Goal: Task Accomplishment & Management: Manage account settings

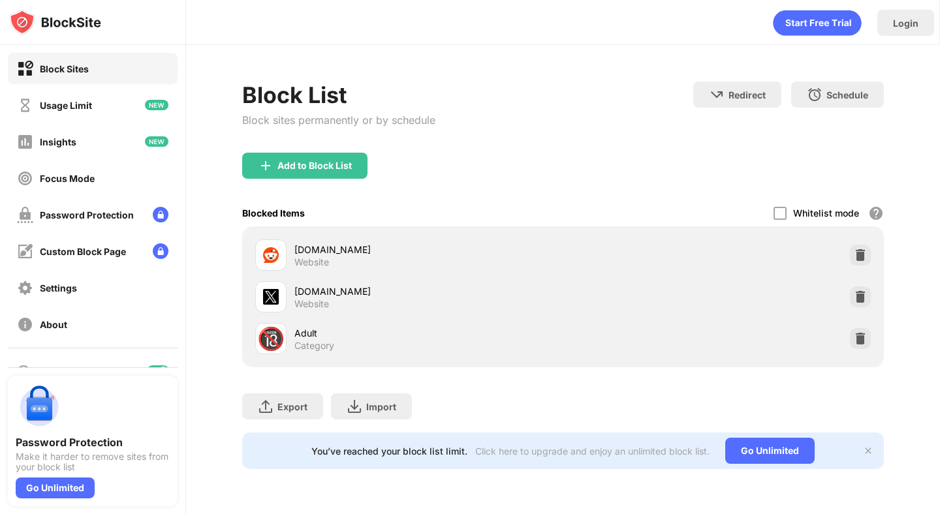
click at [411, 262] on div "reddit.com Website" at bounding box center [428, 255] width 268 height 25
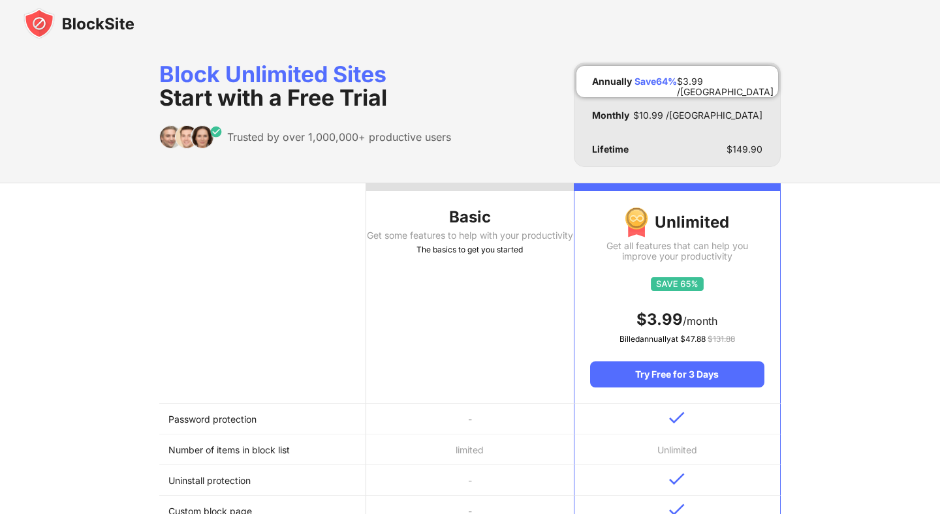
click at [580, 25] on div at bounding box center [470, 23] width 940 height 47
click at [97, 28] on img at bounding box center [78, 23] width 111 height 31
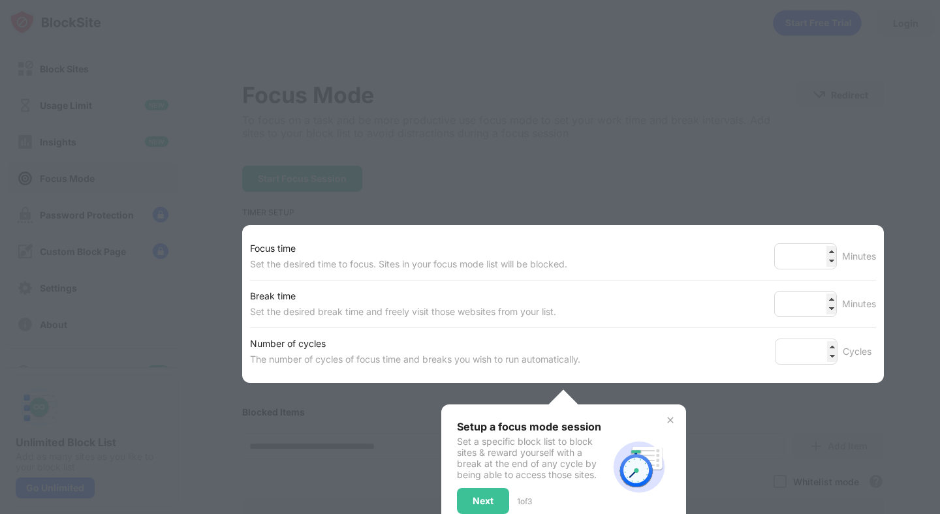
click at [527, 105] on div at bounding box center [470, 257] width 940 height 514
click at [326, 157] on div at bounding box center [470, 257] width 940 height 514
click at [71, 59] on div at bounding box center [470, 257] width 940 height 514
click at [494, 494] on div "Next" at bounding box center [483, 501] width 52 height 26
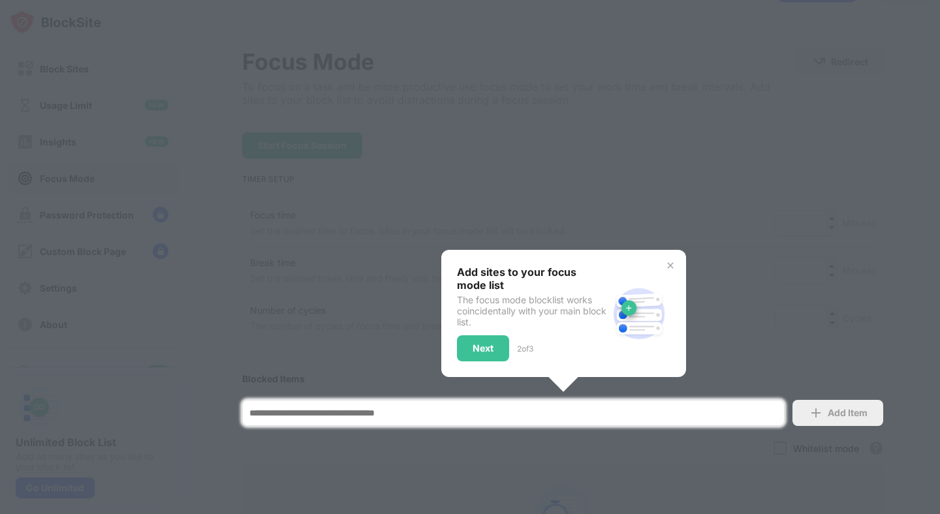
click at [494, 494] on div at bounding box center [470, 257] width 940 height 514
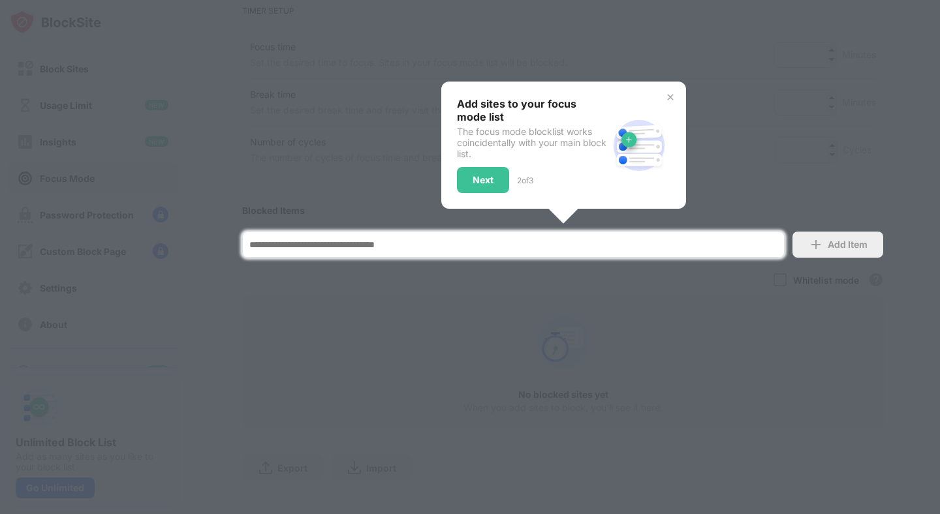
scroll to position [217, 0]
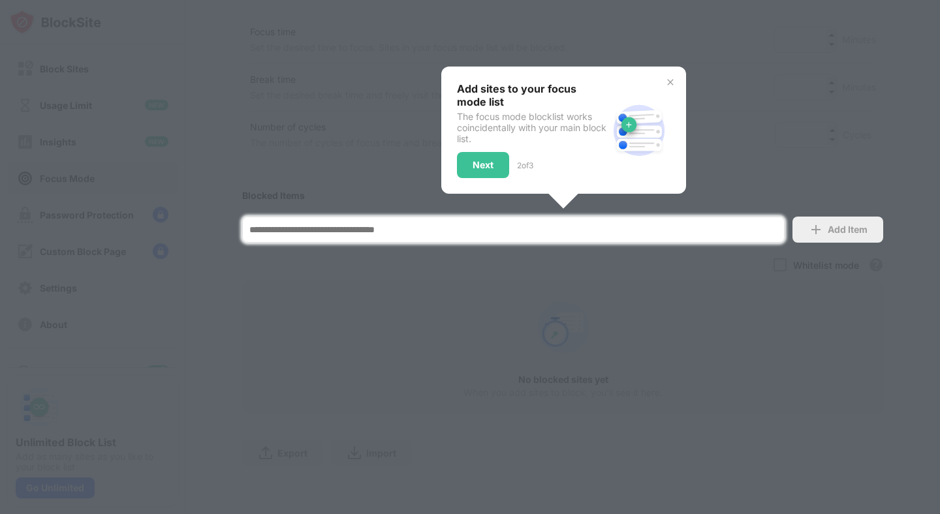
click at [494, 493] on div at bounding box center [470, 257] width 940 height 514
click at [478, 156] on div "Next" at bounding box center [483, 165] width 52 height 26
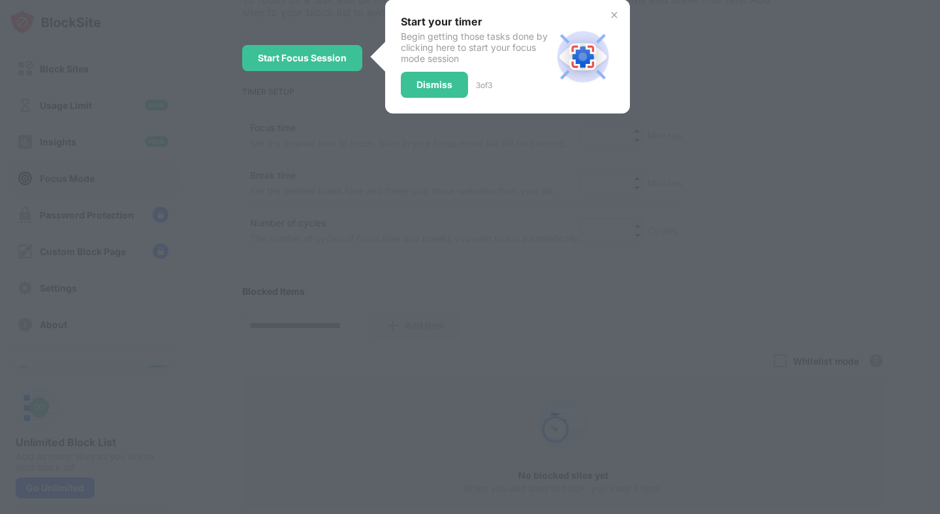
scroll to position [0, 0]
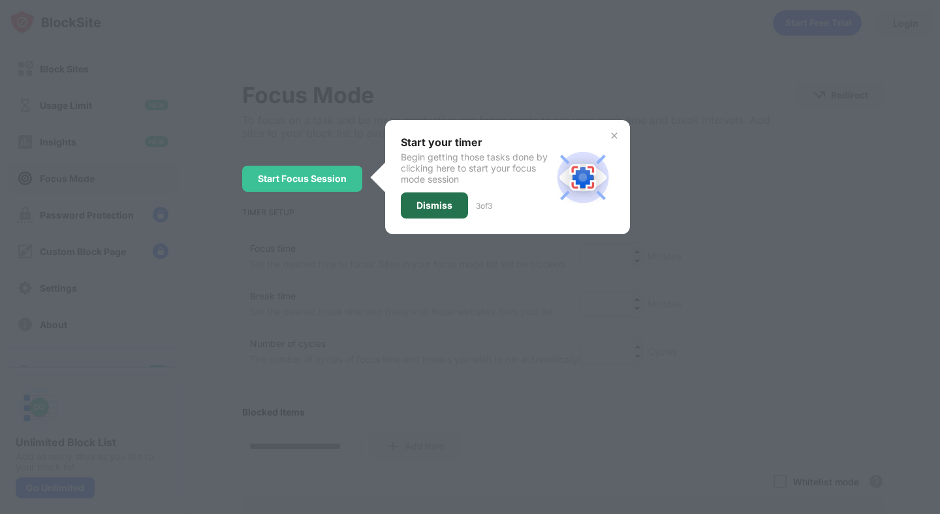
click at [456, 198] on div "Dismiss" at bounding box center [434, 205] width 67 height 26
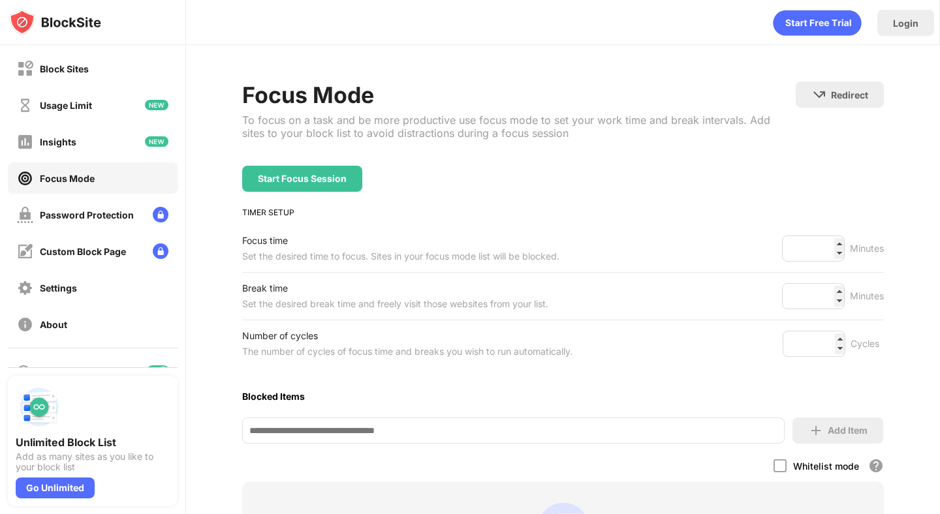
click at [106, 87] on div "Block Sites Usage Limit Insights Focus Mode Password Protection Custom Block Pa…" at bounding box center [92, 196] width 185 height 303
click at [99, 67] on div "Block Sites" at bounding box center [93, 68] width 170 height 31
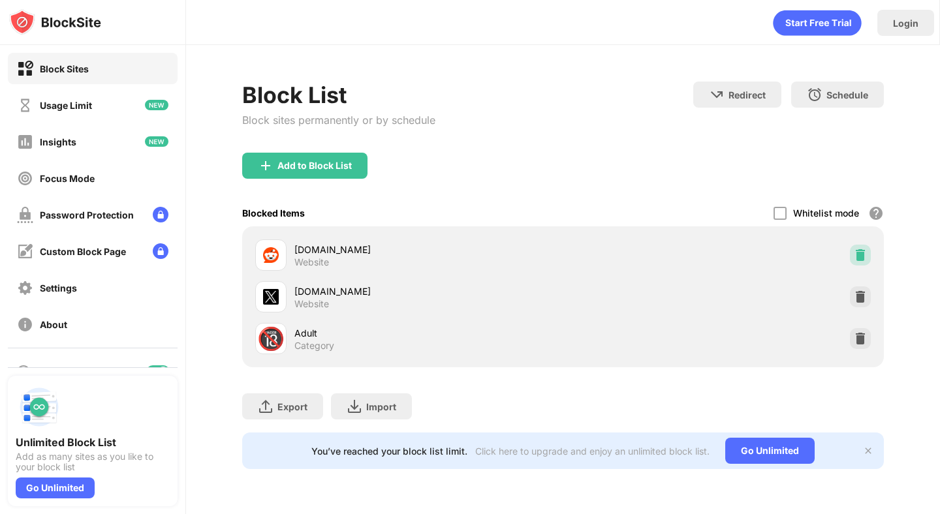
click at [860, 249] on img at bounding box center [860, 255] width 13 height 13
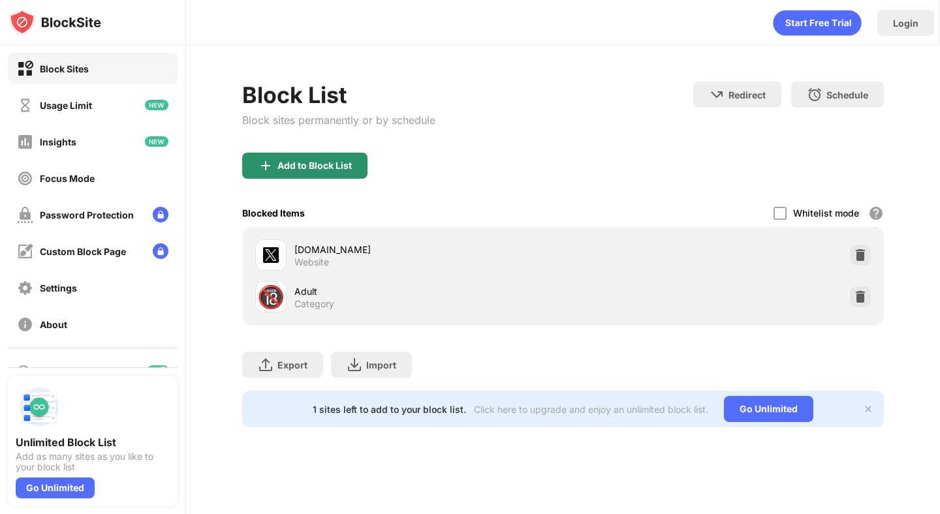
click at [318, 172] on div "Add to Block List" at bounding box center [304, 166] width 125 height 26
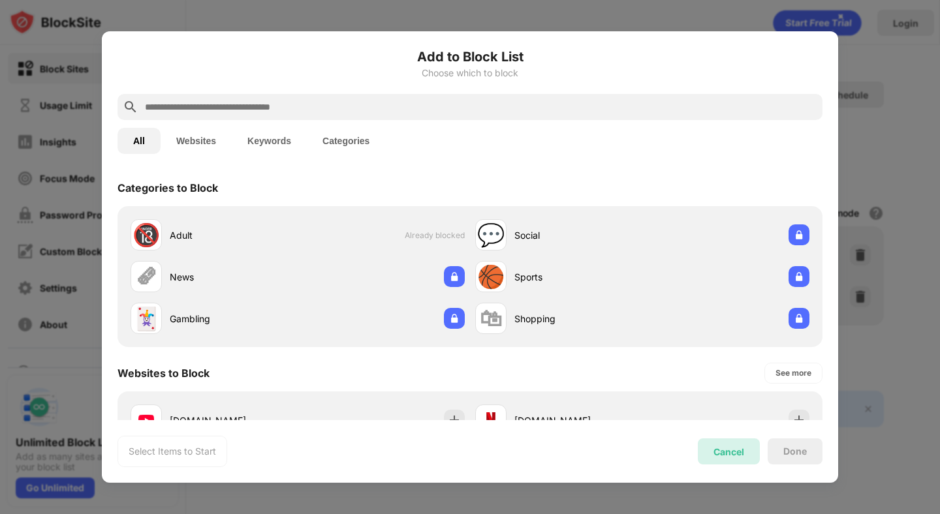
click at [716, 452] on div "Cancel" at bounding box center [728, 451] width 31 height 11
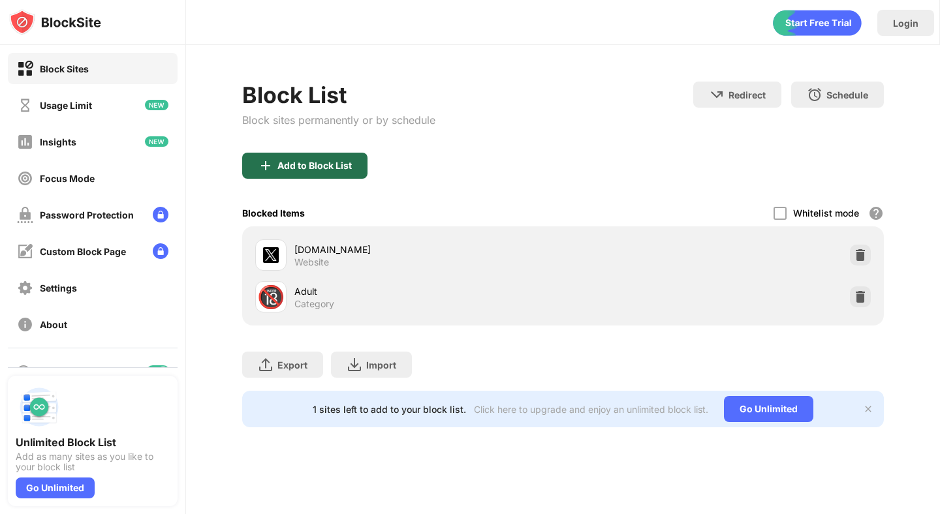
click at [330, 164] on div "Add to Block List" at bounding box center [314, 166] width 74 height 10
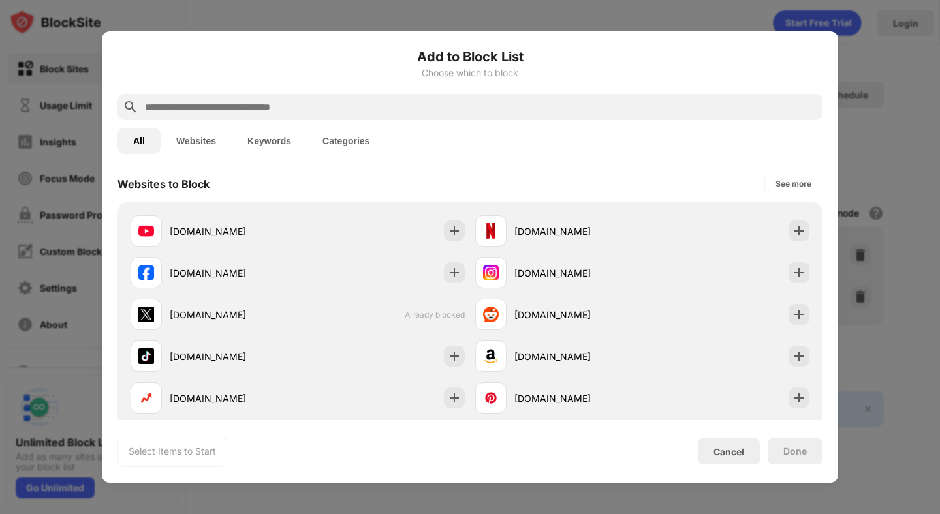
scroll to position [190, 0]
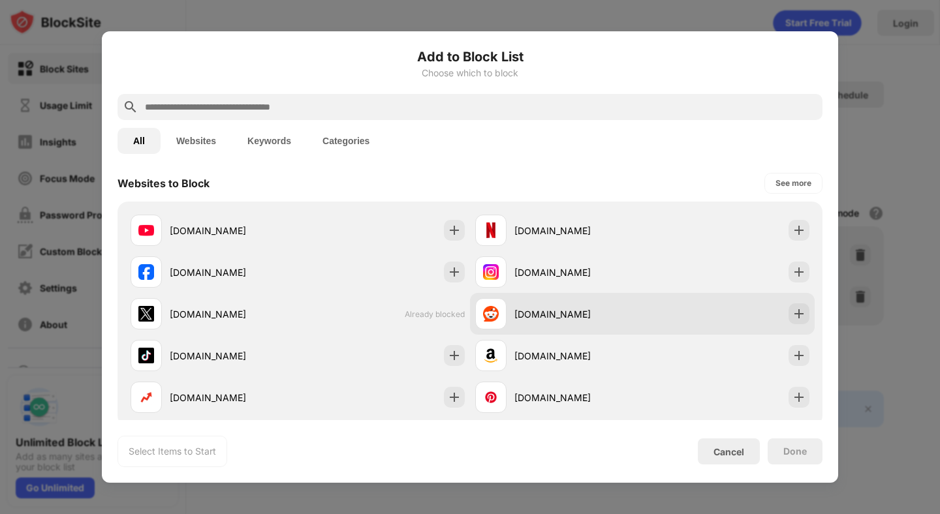
click at [546, 313] on div "[DOMAIN_NAME]" at bounding box center [578, 314] width 128 height 14
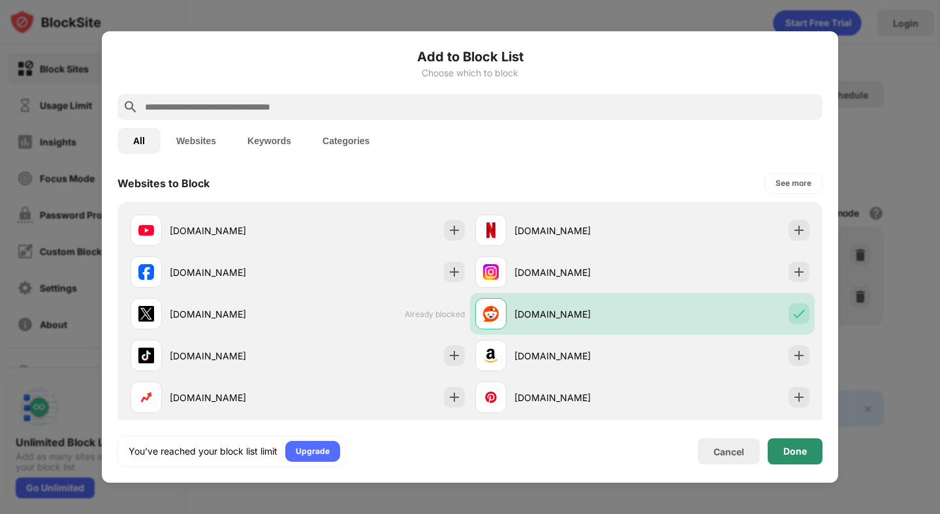
click at [792, 452] on div "Done" at bounding box center [794, 451] width 23 height 10
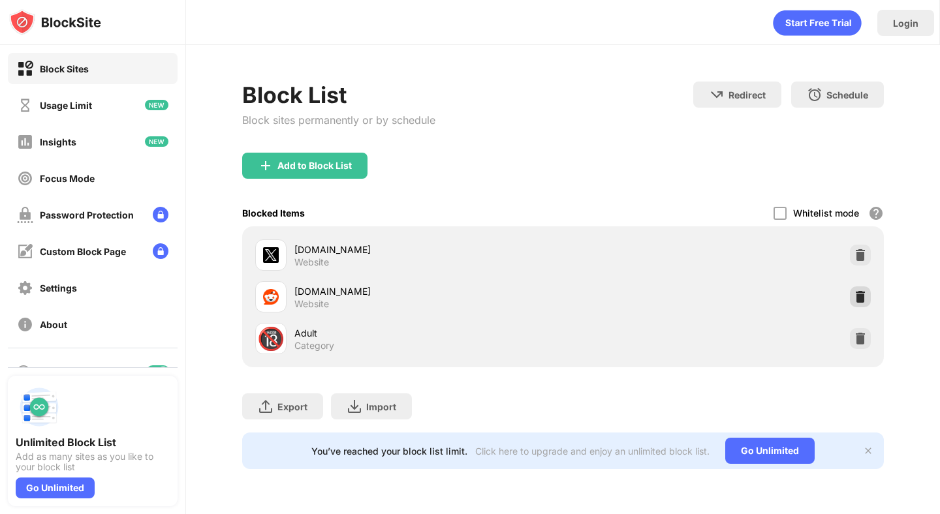
click at [857, 292] on img at bounding box center [860, 296] width 13 height 13
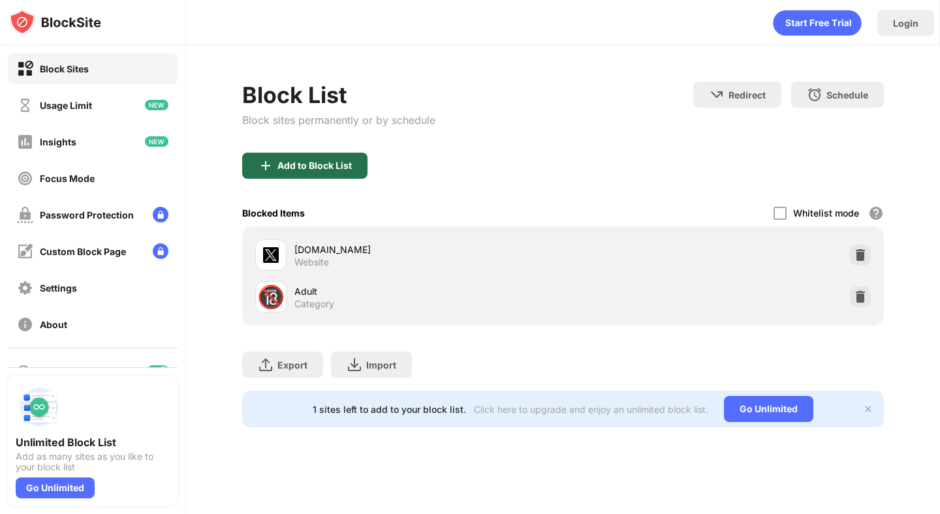
click at [354, 176] on div "Add to Block List" at bounding box center [304, 166] width 125 height 26
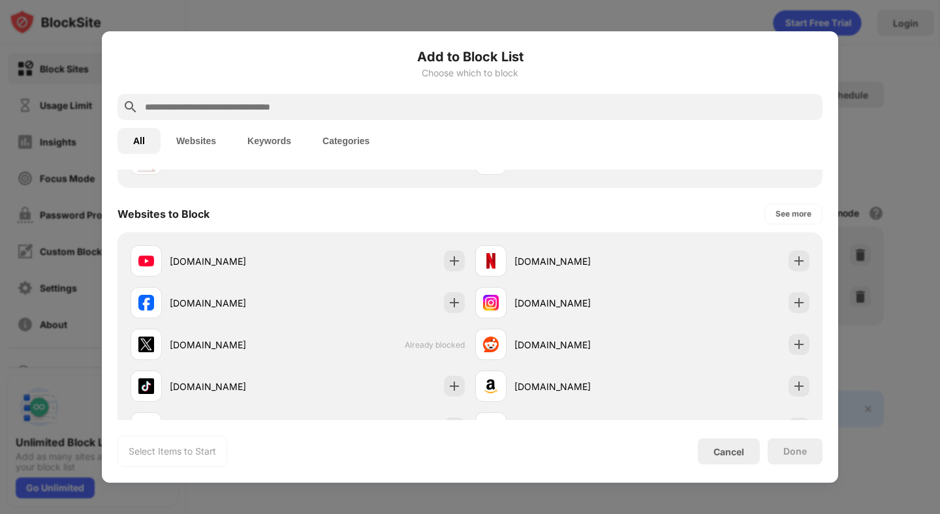
scroll to position [168, 0]
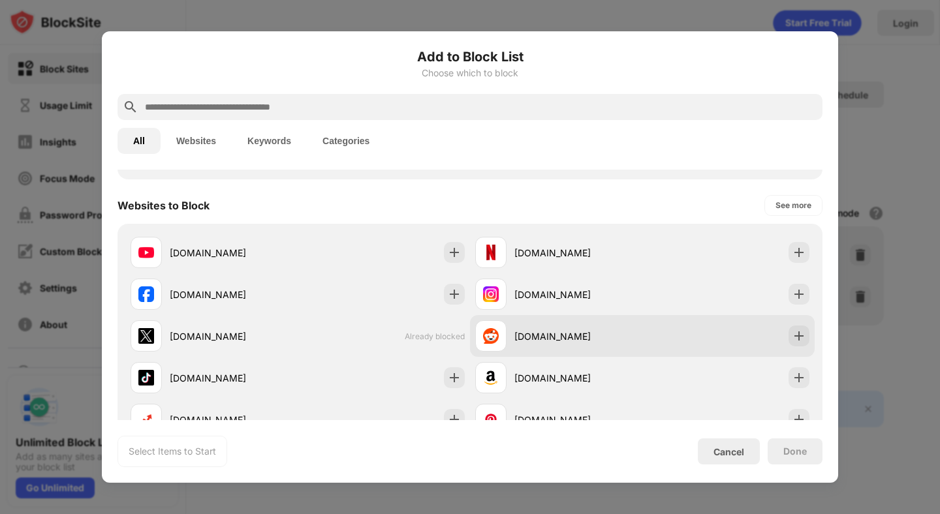
click at [553, 343] on div "[DOMAIN_NAME]" at bounding box center [558, 335] width 167 height 31
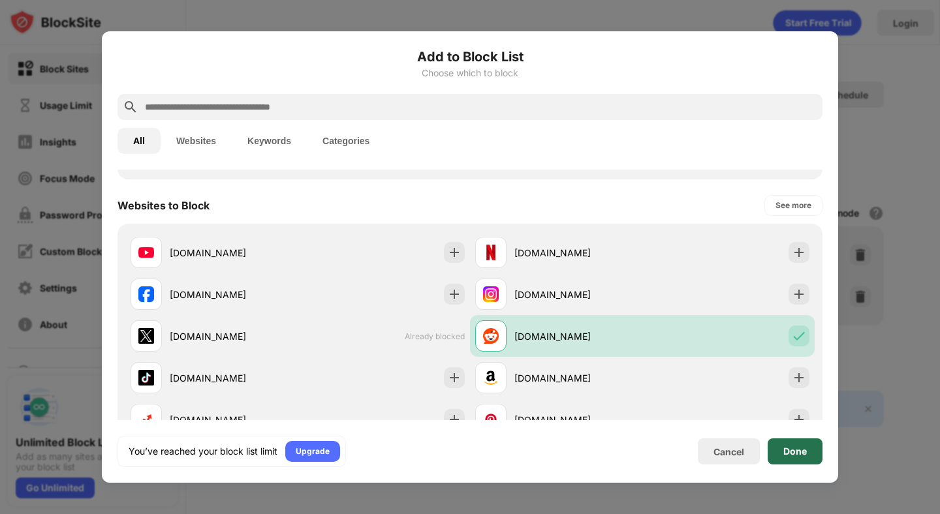
click at [787, 452] on div "Done" at bounding box center [794, 451] width 23 height 10
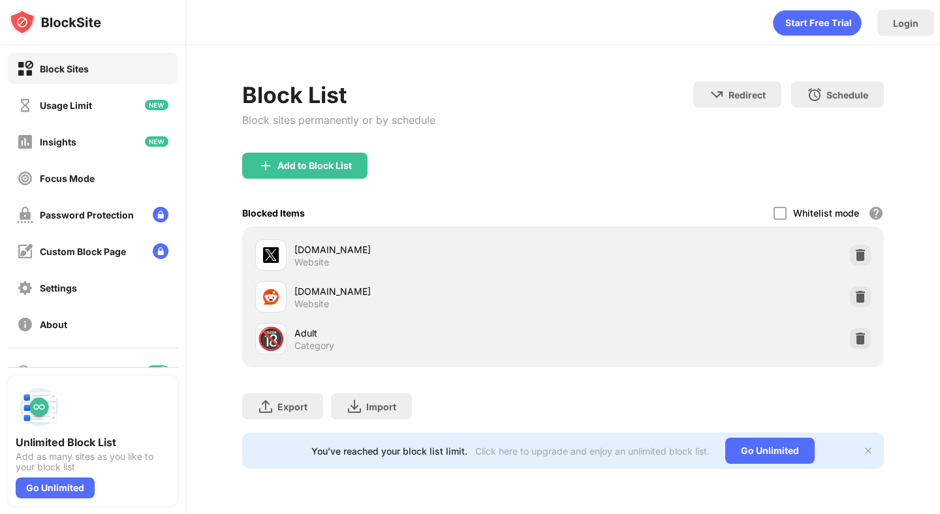
drag, startPoint x: 219, startPoint y: 192, endPoint x: 656, endPoint y: 296, distance: 449.3
click at [659, 296] on div "Block List Block sites permanently or by schedule Redirect Choose a site to be …" at bounding box center [563, 275] width 754 height 461
click at [656, 208] on div "Blocked Items Whitelist mode Block all websites except for those in your whitel…" at bounding box center [562, 213] width 641 height 27
